Goal: Task Accomplishment & Management: Manage account settings

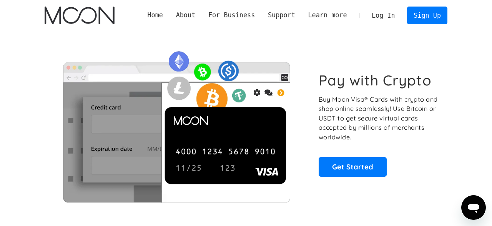
click at [70, 28] on div "Home About About Moon Careers Founder's Letter For Business Business Moon APIs …" at bounding box center [246, 15] width 426 height 31
click at [71, 22] on img "home" at bounding box center [80, 16] width 70 height 18
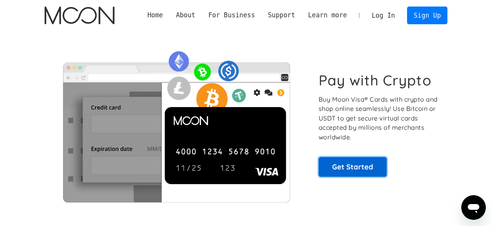
click at [369, 171] on link "Get Started" at bounding box center [353, 166] width 68 height 19
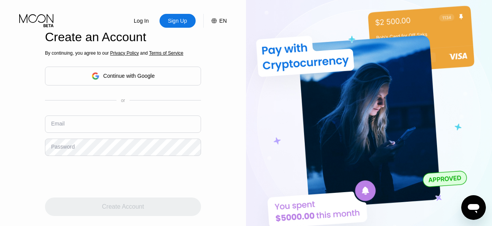
click at [87, 115] on input "text" at bounding box center [123, 123] width 156 height 17
click at [174, 20] on div "Sign Up" at bounding box center [177, 21] width 21 height 8
click at [82, 119] on input "p" at bounding box center [123, 123] width 156 height 17
click at [84, 115] on input "p" at bounding box center [123, 123] width 156 height 17
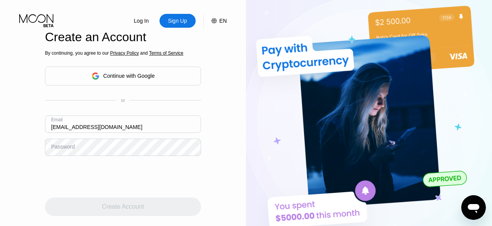
type input "pwm.emerald111@simplelogin.com"
click at [84, 115] on input "pwm.emerald111@simplelogin.com" at bounding box center [123, 123] width 156 height 17
click at [45, 19] on icon at bounding box center [36, 18] width 34 height 9
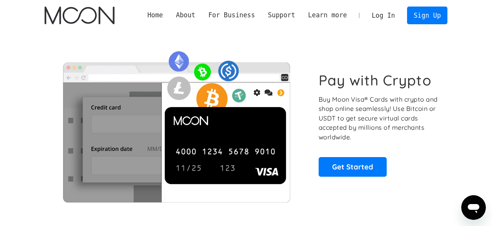
click at [385, 18] on link "Log In" at bounding box center [383, 15] width 36 height 17
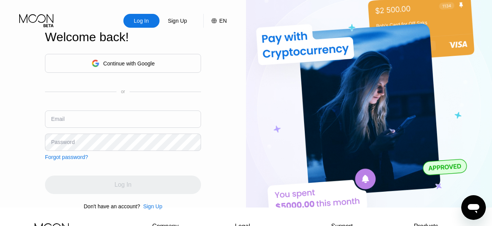
click at [101, 118] on input "text" at bounding box center [123, 118] width 156 height 17
click at [211, 50] on div "Log In Sign Up EN Language Select an item Save Welcome back! Continue with Goog…" at bounding box center [123, 103] width 246 height 207
click at [177, 20] on div "Sign Up" at bounding box center [177, 21] width 21 height 8
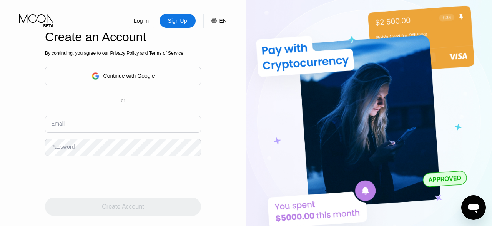
click at [110, 115] on input "text" at bounding box center [123, 123] width 156 height 17
paste input "pwm.emerald111@simplelogin.com"
type input "pwm.emerald111@simplelogin.com"
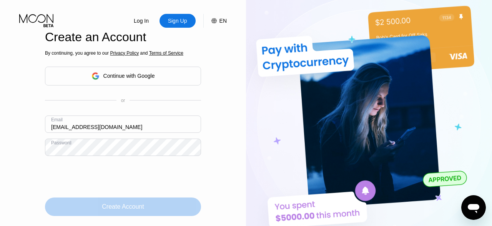
click at [177, 197] on div "Create Account" at bounding box center [123, 206] width 156 height 18
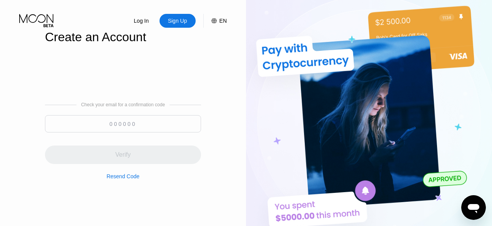
click at [138, 118] on input at bounding box center [123, 123] width 156 height 17
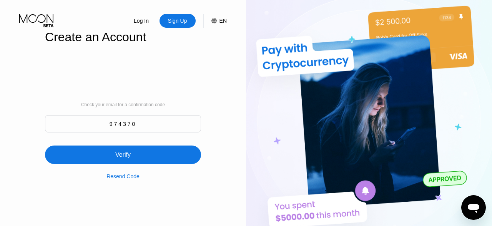
type input "974370"
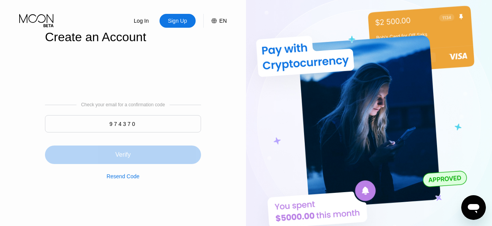
click at [136, 149] on div "Verify" at bounding box center [123, 154] width 156 height 18
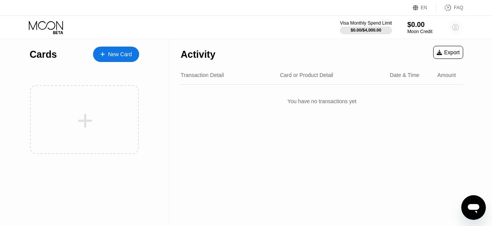
click at [456, 27] on circle at bounding box center [455, 27] width 15 height 15
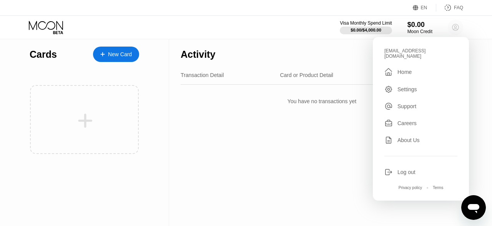
click at [458, 26] on circle at bounding box center [455, 27] width 15 height 15
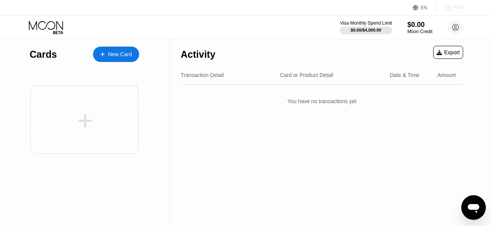
click at [451, 7] on icon at bounding box center [448, 8] width 8 height 8
click at [320, 78] on div "Card or Product Detail" at bounding box center [306, 75] width 53 height 6
click at [404, 78] on div "Date & Time" at bounding box center [405, 75] width 30 height 6
click at [446, 75] on div "Amount" at bounding box center [447, 75] width 18 height 6
click at [457, 24] on icon at bounding box center [456, 27] width 7 height 7
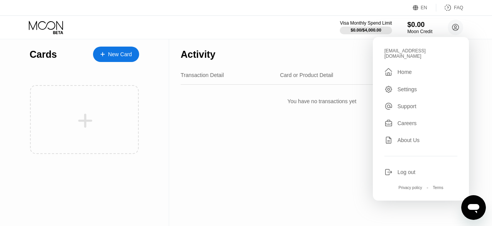
click at [407, 87] on div "Settings" at bounding box center [408, 89] width 20 height 6
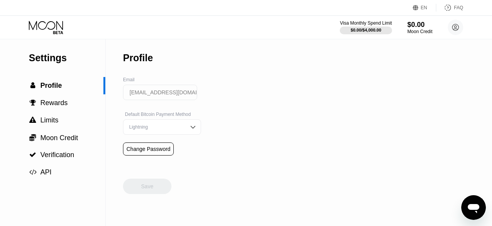
click at [163, 93] on input "pwm.emerald111@simplelogin.com" at bounding box center [160, 92] width 74 height 15
click at [190, 99] on input "pwm.emerald111@simplelogin.com" at bounding box center [160, 92] width 74 height 15
click at [190, 129] on img at bounding box center [193, 127] width 8 height 8
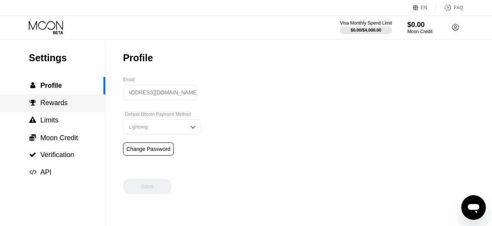
click at [58, 107] on span "Rewards" at bounding box center [53, 103] width 27 height 8
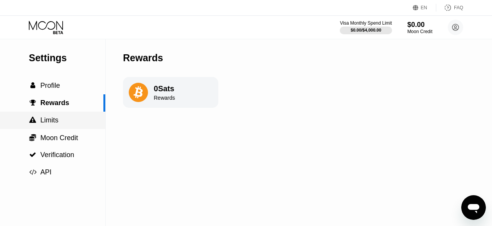
click at [57, 123] on span "Limits" at bounding box center [49, 120] width 18 height 8
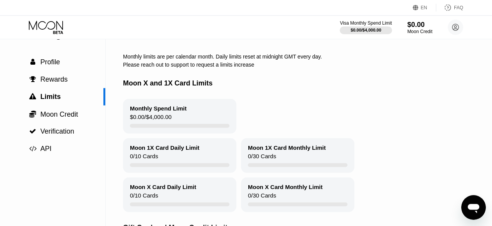
scroll to position [22, 0]
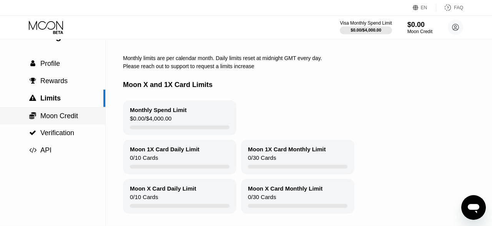
click at [72, 115] on span "Moon Credit" at bounding box center [59, 116] width 38 height 8
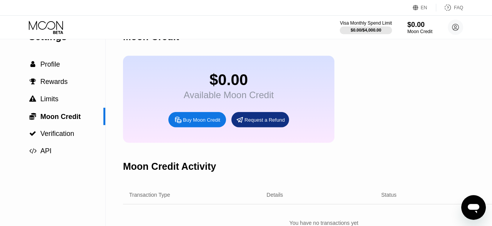
scroll to position [17, 0]
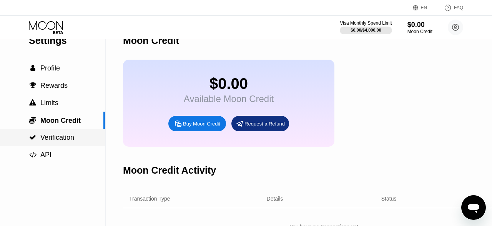
click at [70, 136] on span "Verification" at bounding box center [57, 137] width 34 height 8
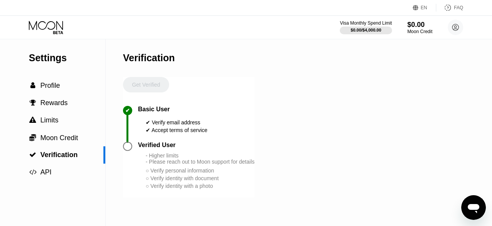
click at [217, 140] on div "✔ Basic User ✔ Verify email address ✔ Accept terms of service" at bounding box center [189, 124] width 132 height 36
click at [50, 82] on div " Profile" at bounding box center [52, 85] width 105 height 17
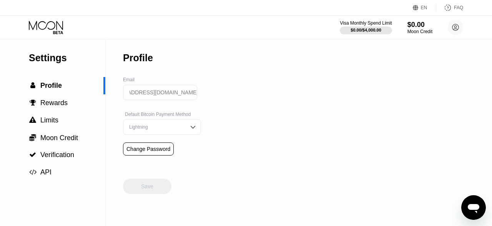
scroll to position [0, 23]
click at [56, 87] on span "Profile" at bounding box center [51, 86] width 22 height 8
click at [59, 57] on div "Settings" at bounding box center [67, 57] width 77 height 11
click at [53, 23] on icon at bounding box center [47, 27] width 36 height 13
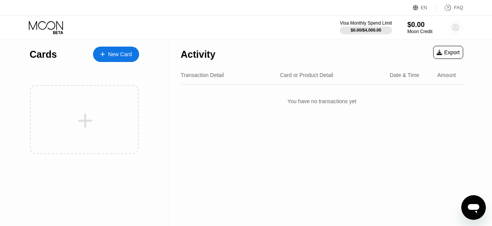
click at [459, 26] on icon at bounding box center [456, 27] width 7 height 7
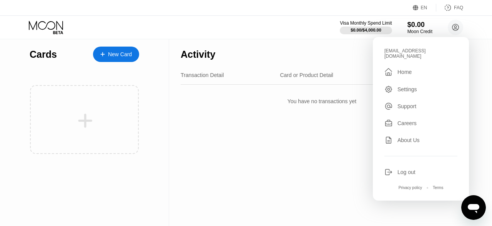
click at [311, 40] on div "Activity Export" at bounding box center [322, 52] width 283 height 27
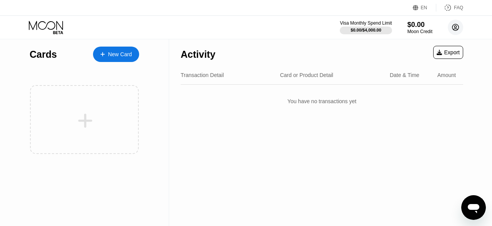
click at [458, 32] on circle at bounding box center [455, 27] width 15 height 15
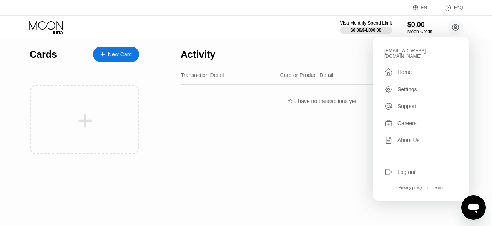
click at [204, 21] on div "Visa Monthly Spend Limit $0.00 / $4,000.00 $0.00 Moon Credit pwm.emerald111@sim…" at bounding box center [246, 27] width 492 height 23
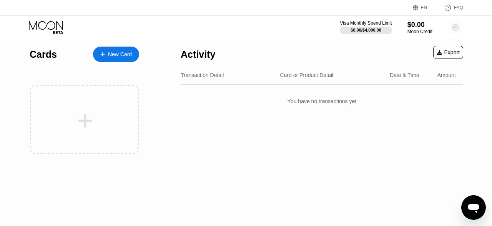
click at [456, 24] on icon at bounding box center [456, 27] width 7 height 7
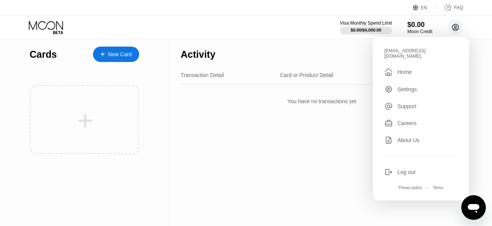
click at [456, 24] on icon at bounding box center [456, 27] width 7 height 7
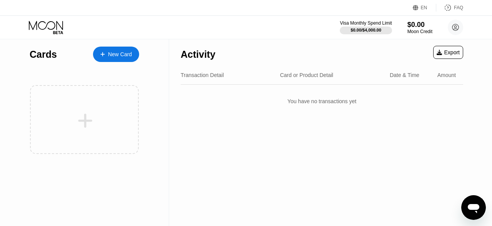
click at [449, 50] on div "Export" at bounding box center [448, 52] width 23 height 6
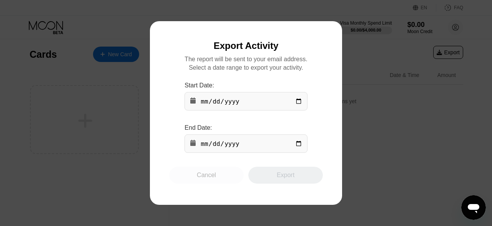
click at [225, 176] on div "Cancel" at bounding box center [206, 175] width 75 height 17
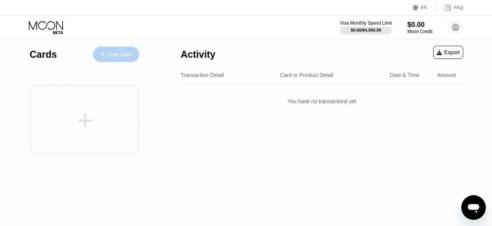
click at [127, 58] on div "New Card" at bounding box center [120, 54] width 24 height 7
